Goal: Information Seeking & Learning: Understand process/instructions

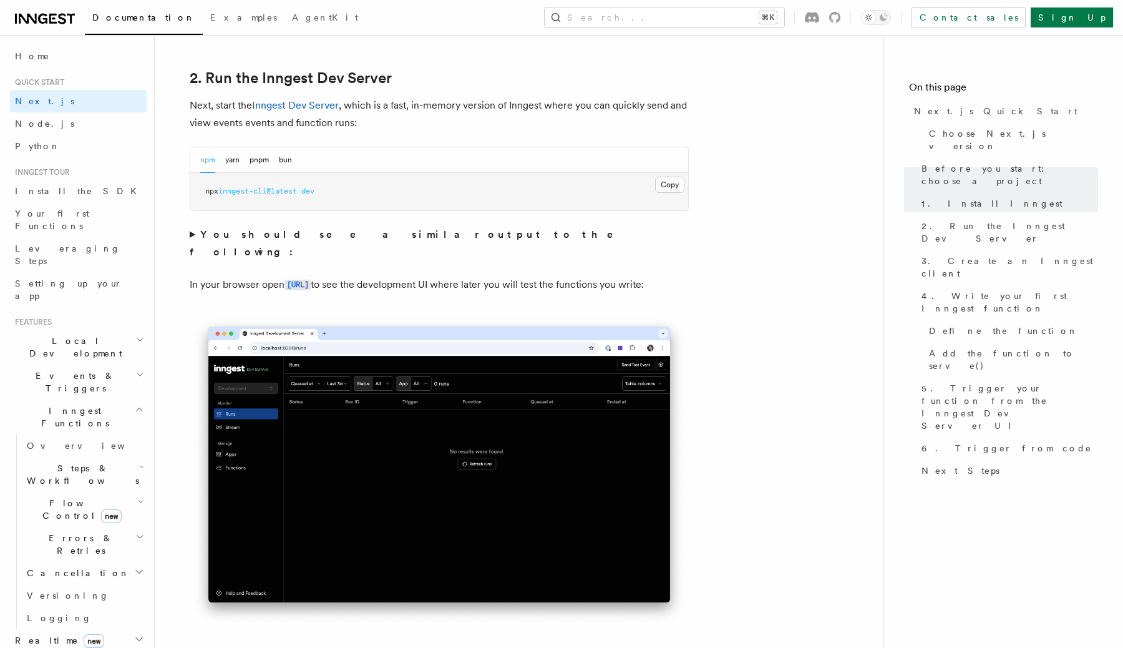
click at [47, 634] on span "Realtime new" at bounding box center [57, 640] width 94 height 12
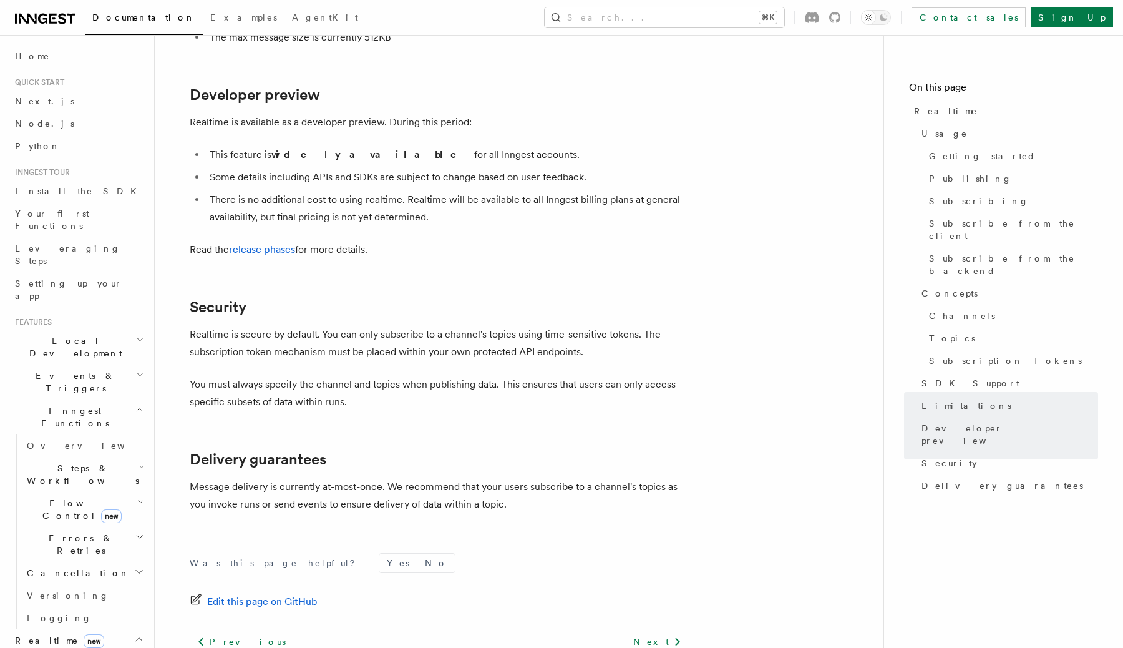
scroll to position [4106, 0]
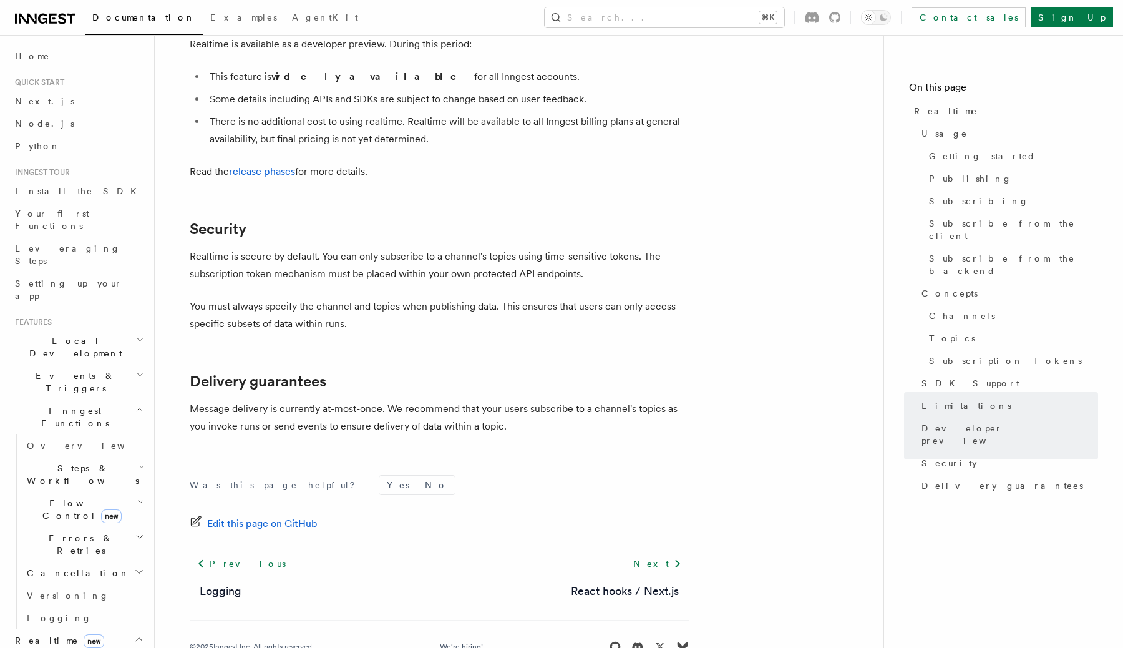
click at [56, 462] on span "Steps & Workflows" at bounding box center [80, 474] width 117 height 25
click at [67, 537] on link "Sleeps" at bounding box center [90, 548] width 113 height 22
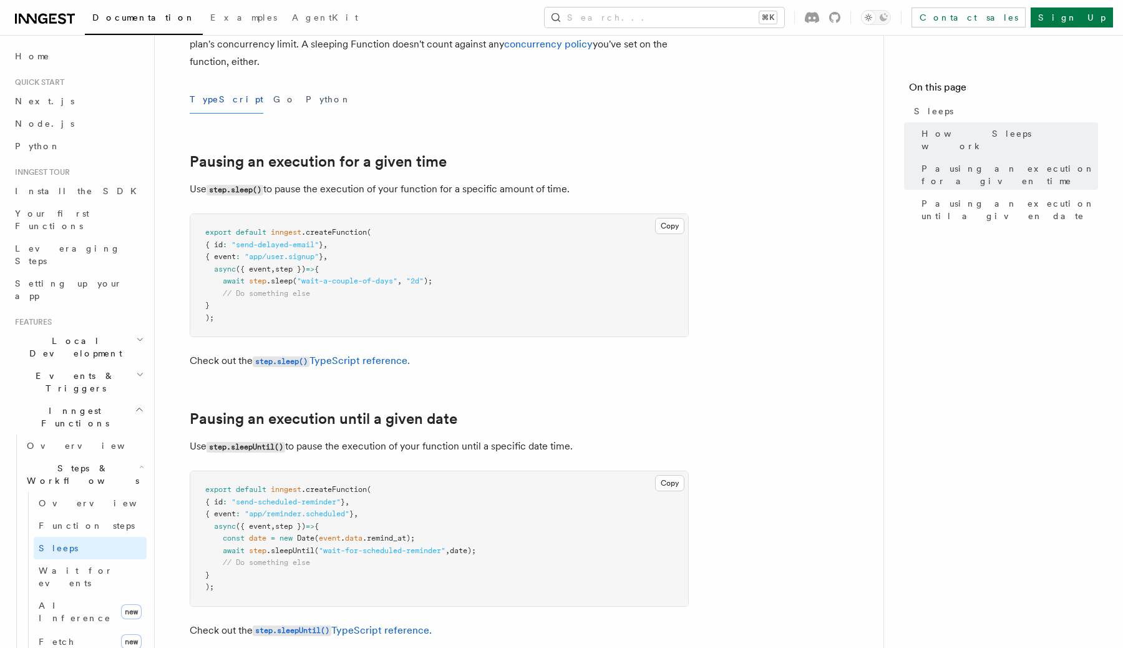
scroll to position [334, 0]
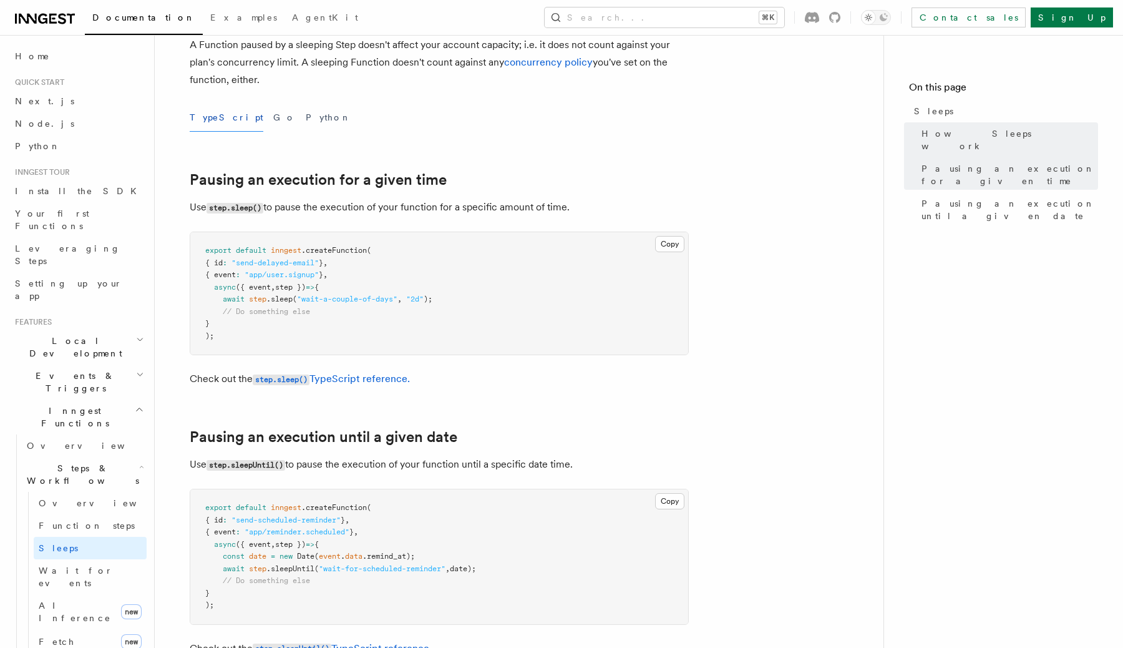
drag, startPoint x: 222, startPoint y: 321, endPoint x: 212, endPoint y: 292, distance: 31.0
click at [212, 292] on pre "export default inngest .createFunction ( { id : "send-delayed-email" } , { even…" at bounding box center [439, 293] width 498 height 122
copy code "async ({ event , step }) => { await step .sleep ( "wait-a-couple-of-days" , "2d…"
